Goal: Information Seeking & Learning: Learn about a topic

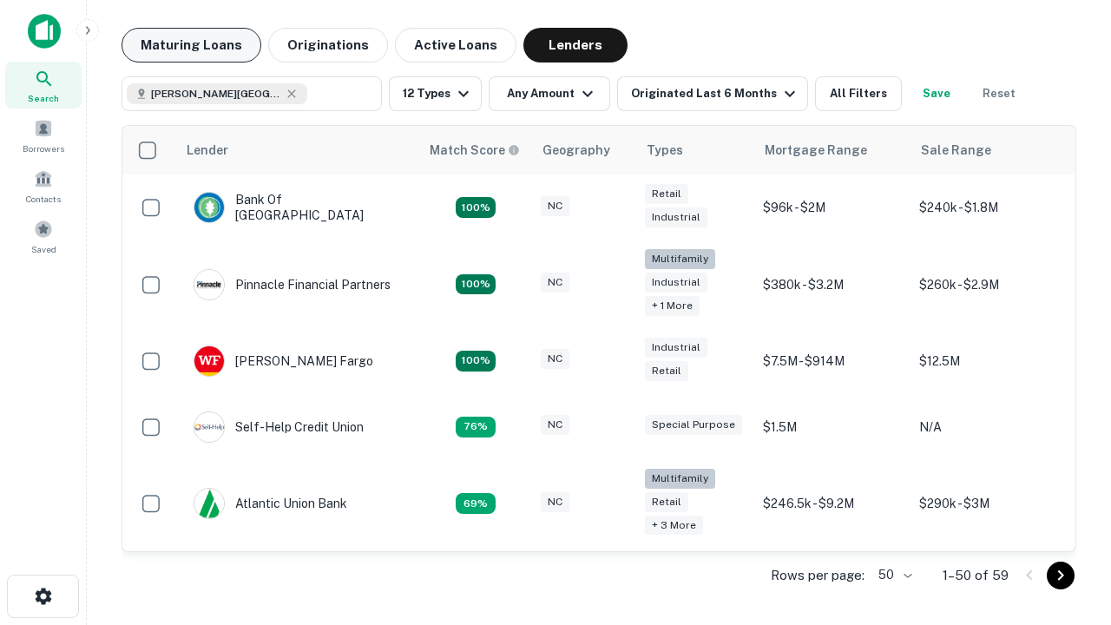
click at [191, 45] on button "Maturing Loans" at bounding box center [192, 45] width 140 height 35
